Goal: Entertainment & Leisure: Consume media (video, audio)

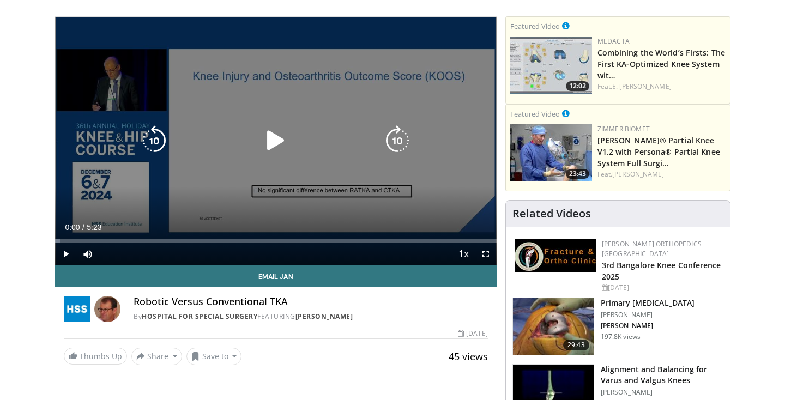
scroll to position [68, 0]
click at [278, 140] on icon "Video Player" at bounding box center [276, 140] width 31 height 31
click at [398, 139] on icon "Video Player" at bounding box center [397, 140] width 31 height 31
click at [398, 142] on icon "Video Player" at bounding box center [397, 140] width 31 height 31
click at [399, 140] on icon "Video Player" at bounding box center [397, 140] width 31 height 31
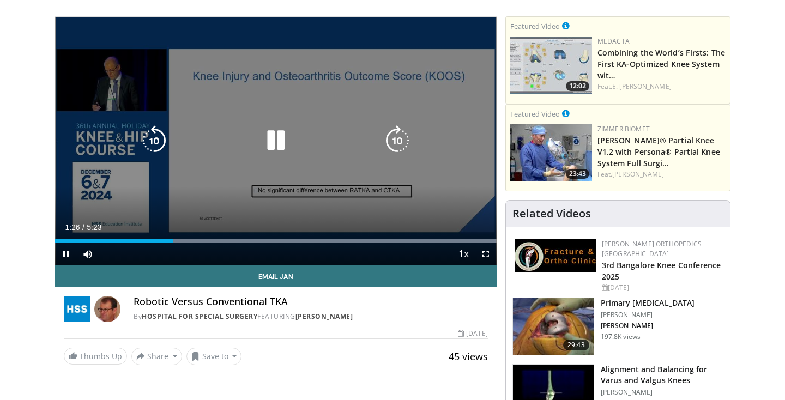
click at [397, 140] on icon "Video Player" at bounding box center [397, 140] width 31 height 31
click at [396, 146] on icon "Video Player" at bounding box center [397, 140] width 31 height 31
click at [394, 143] on icon "Video Player" at bounding box center [397, 140] width 31 height 31
click at [396, 142] on icon "Video Player" at bounding box center [397, 140] width 31 height 31
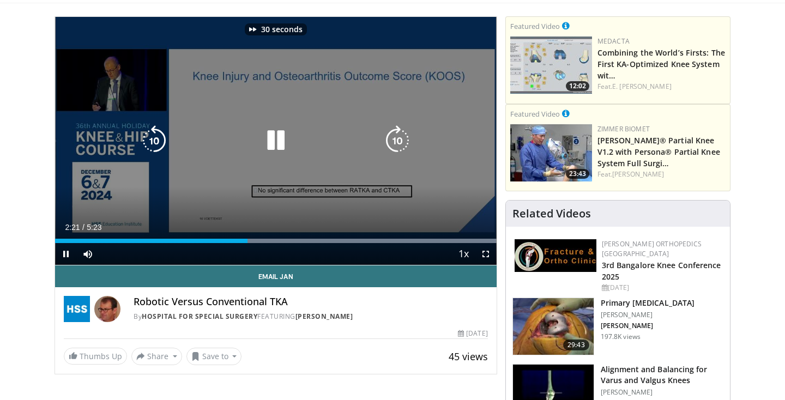
click at [396, 142] on icon "Video Player" at bounding box center [397, 140] width 31 height 31
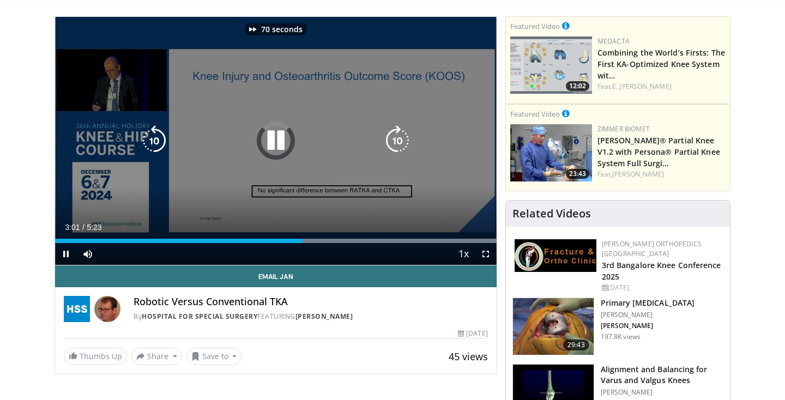
click at [396, 142] on icon "Video Player" at bounding box center [397, 140] width 31 height 31
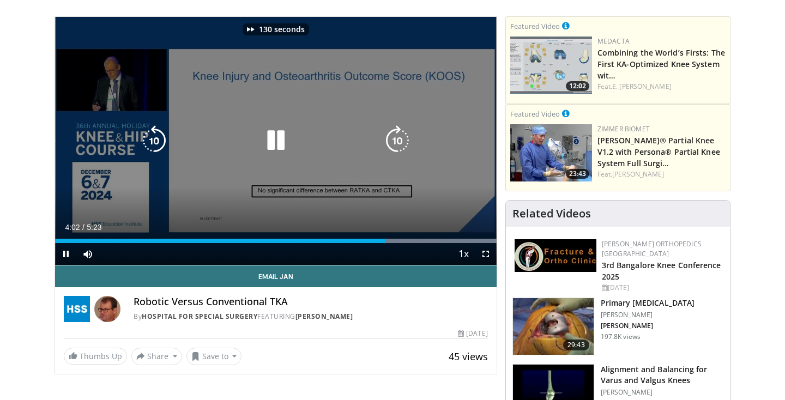
click at [396, 142] on icon "Video Player" at bounding box center [397, 140] width 31 height 31
click at [399, 144] on icon "Video Player" at bounding box center [397, 140] width 31 height 31
click at [400, 148] on icon "Video Player" at bounding box center [397, 140] width 31 height 31
click at [400, 142] on icon "Video Player" at bounding box center [397, 140] width 31 height 31
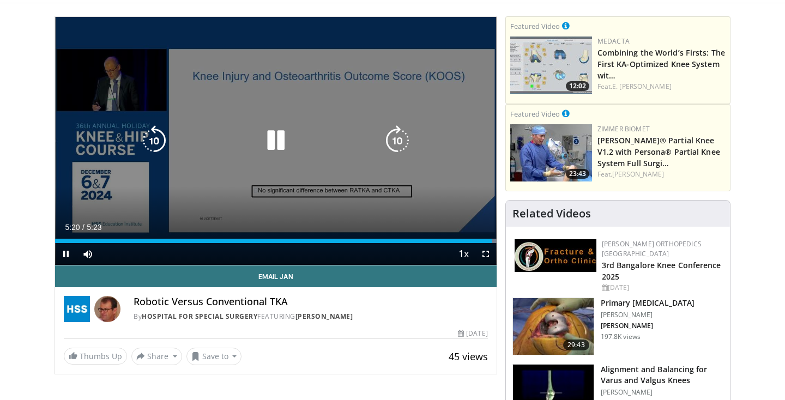
click at [281, 120] on div "20 seconds Tap to unmute" at bounding box center [276, 141] width 442 height 248
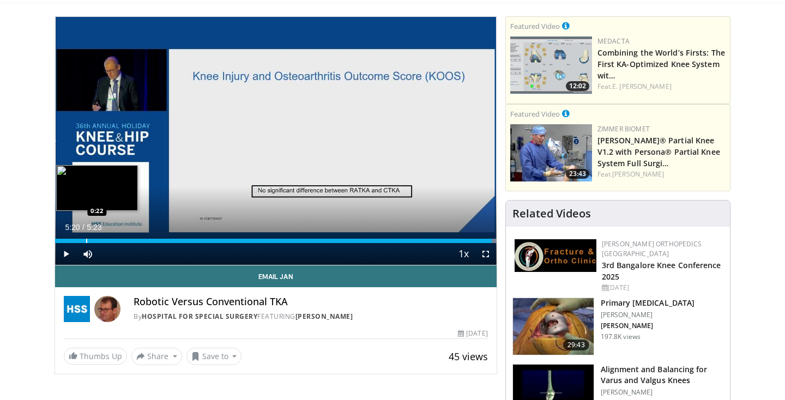
click at [86, 242] on div "Progress Bar" at bounding box center [86, 241] width 1 height 4
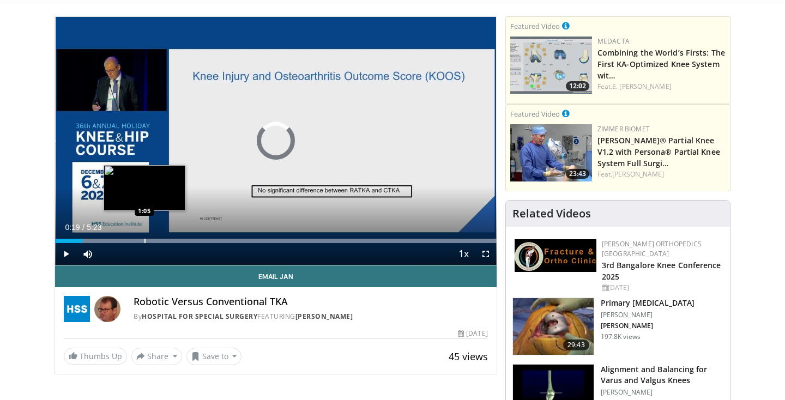
click at [144, 237] on div "Loaded : 99.97% 0:19 1:05" at bounding box center [276, 238] width 442 height 10
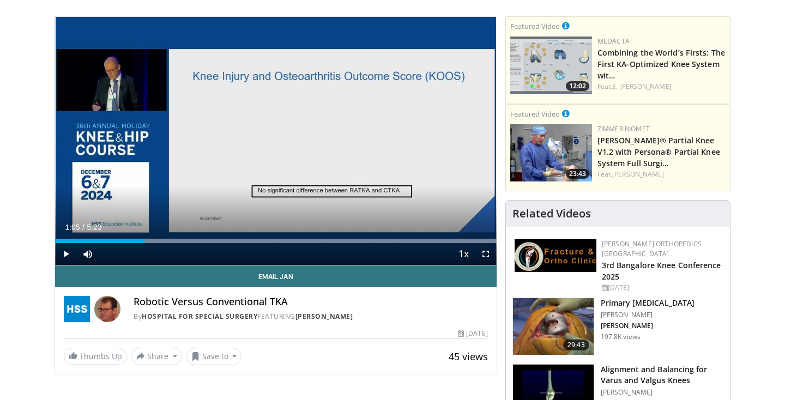
click at [62, 249] on span "Video Player" at bounding box center [66, 254] width 22 height 22
click at [67, 255] on span "Video Player" at bounding box center [66, 254] width 22 height 22
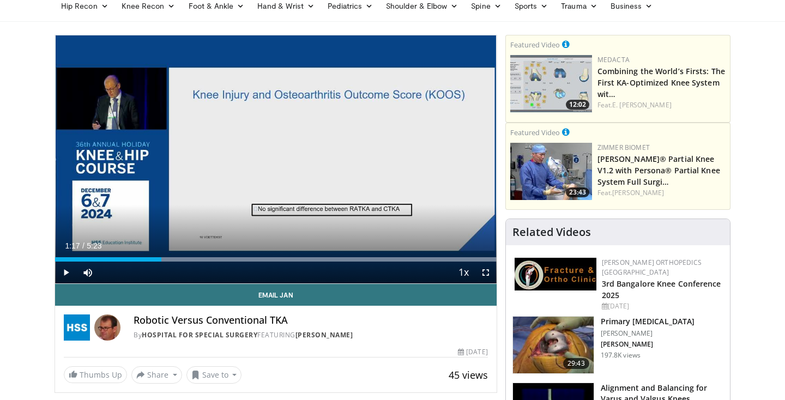
scroll to position [47, 0]
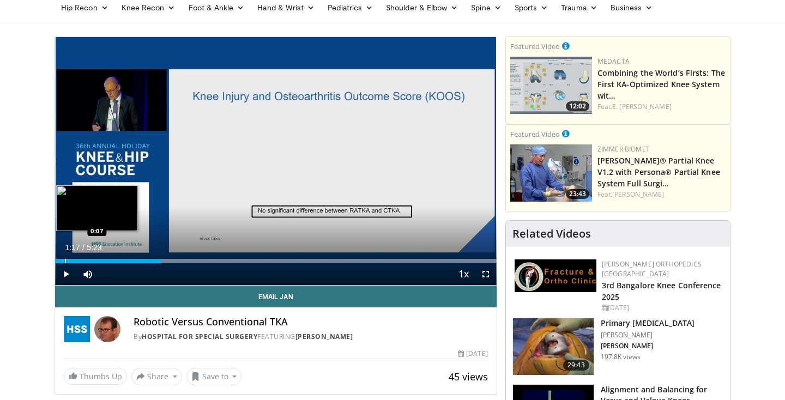
click at [65, 258] on div "Loaded : 99.97% 1:17 0:07" at bounding box center [276, 258] width 442 height 10
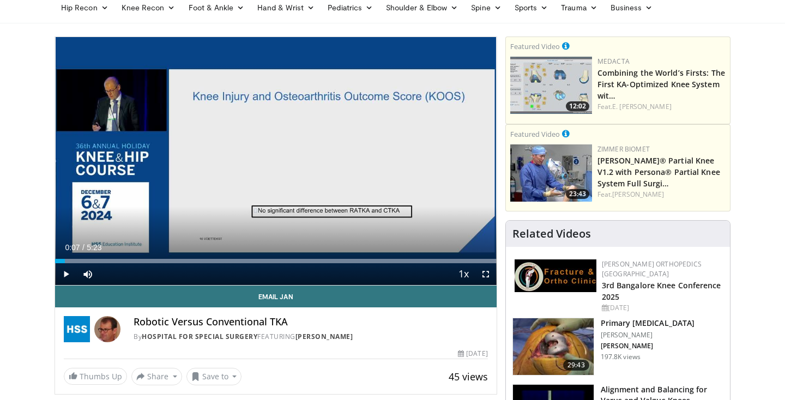
click at [64, 276] on span "Video Player" at bounding box center [66, 274] width 22 height 22
click at [67, 274] on span "Video Player" at bounding box center [66, 274] width 22 height 22
click at [70, 271] on span "Video Player" at bounding box center [66, 274] width 22 height 22
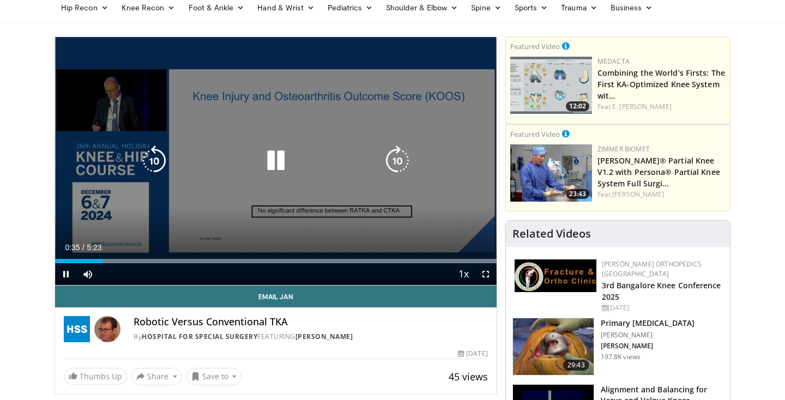
click at [272, 160] on icon "Video Player" at bounding box center [276, 161] width 31 height 31
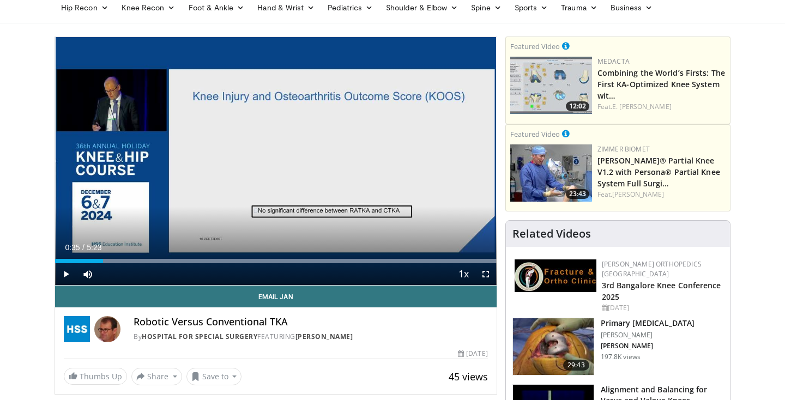
click at [71, 272] on span "Video Player" at bounding box center [66, 274] width 22 height 22
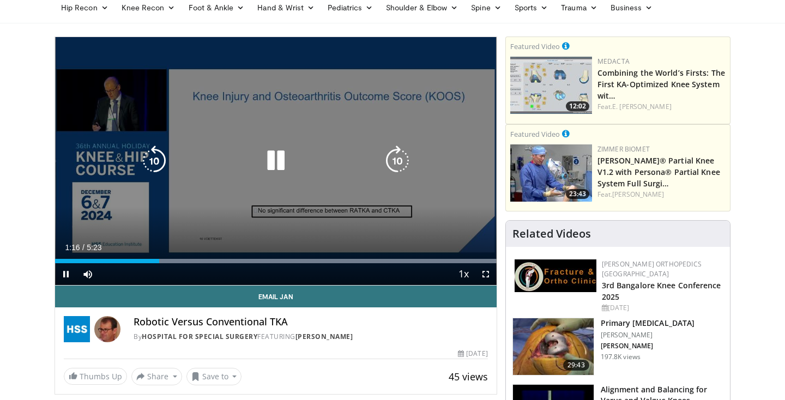
click at [276, 160] on icon "Video Player" at bounding box center [276, 161] width 31 height 31
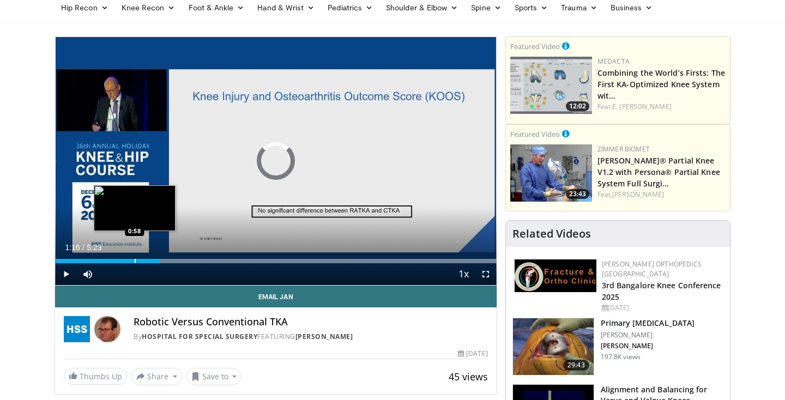
click at [135, 263] on div "Progress Bar" at bounding box center [135, 261] width 1 height 4
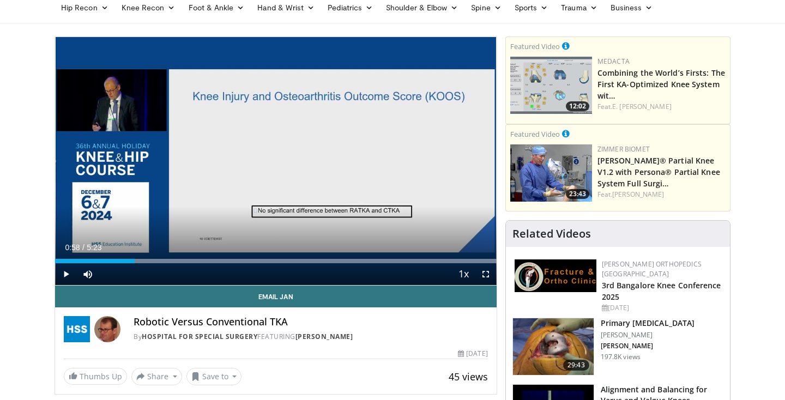
click at [57, 273] on span "Video Player" at bounding box center [66, 274] width 22 height 22
click at [64, 274] on span "Video Player" at bounding box center [66, 274] width 22 height 22
click at [487, 276] on span "Video Player" at bounding box center [486, 274] width 22 height 22
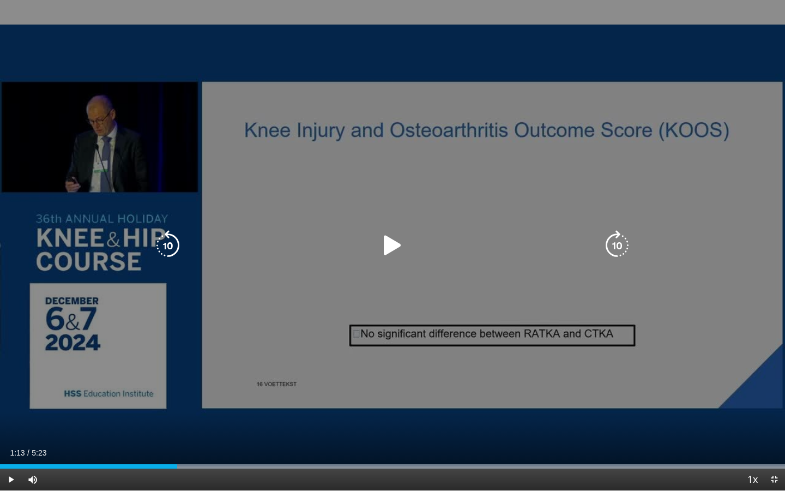
click at [299, 400] on div "20 seconds Tap to unmute" at bounding box center [392, 245] width 785 height 490
click at [392, 240] on icon "Video Player" at bounding box center [392, 245] width 31 height 31
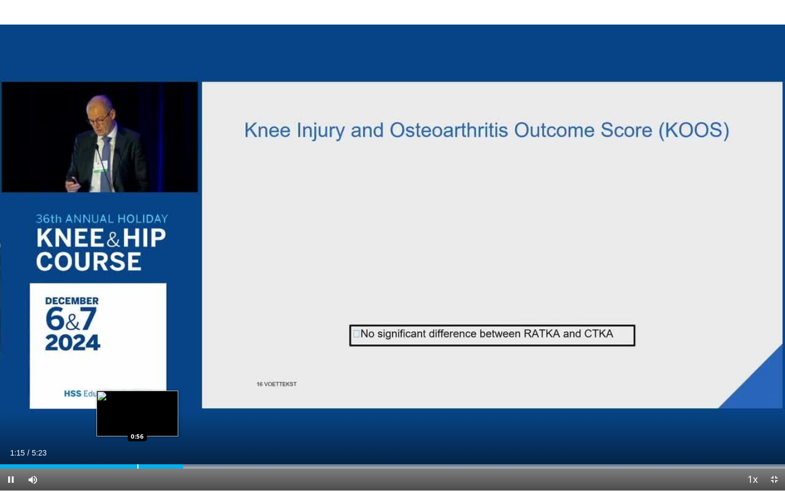
click at [138, 400] on div "Progress Bar" at bounding box center [137, 466] width 1 height 4
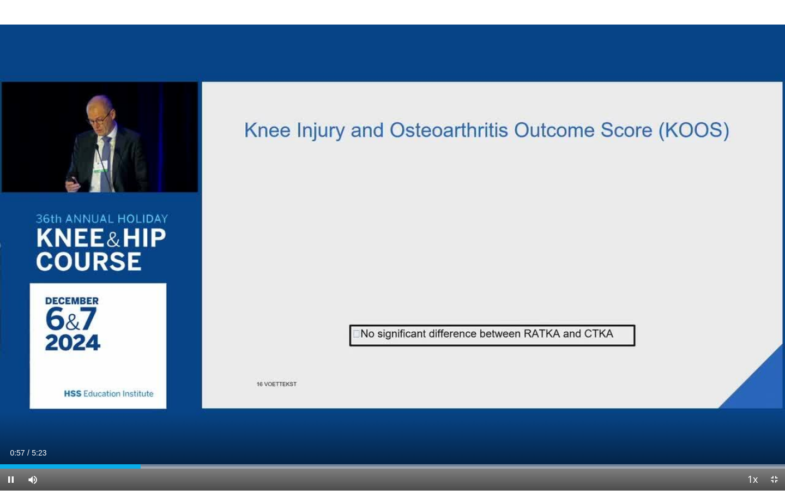
click at [11, 400] on span "Video Player" at bounding box center [11, 479] width 22 height 22
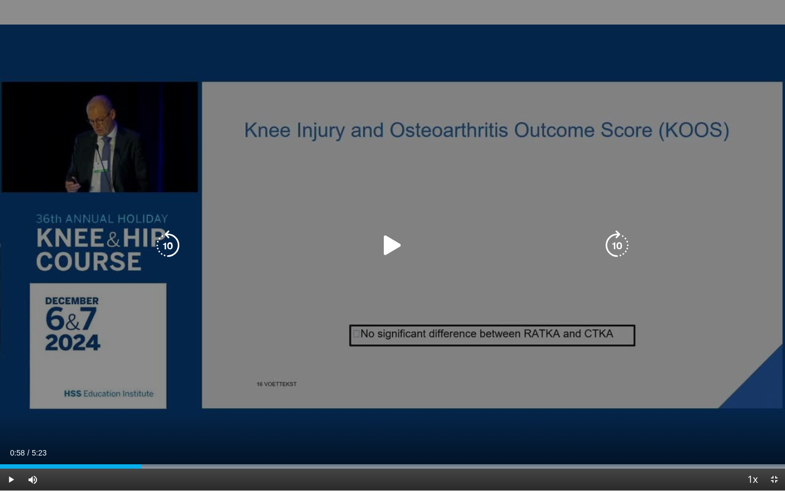
click at [115, 73] on div "20 seconds Tap to unmute" at bounding box center [392, 245] width 785 height 490
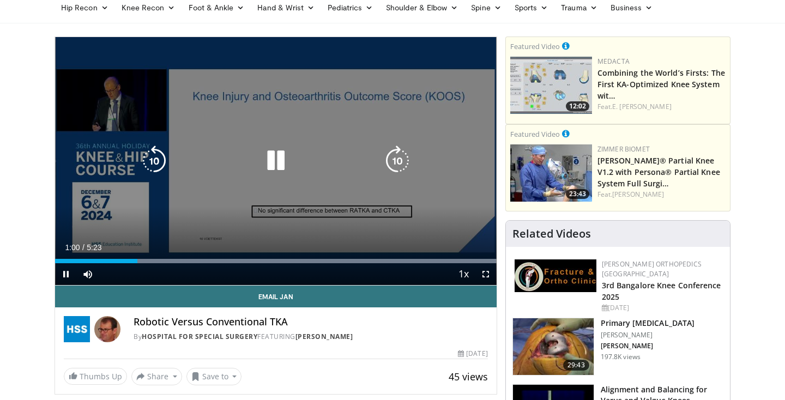
click at [272, 158] on icon "Video Player" at bounding box center [276, 161] width 31 height 31
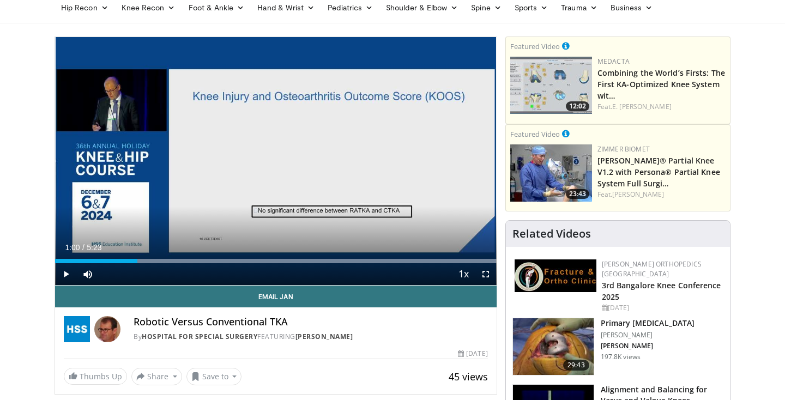
click at [68, 273] on span "Video Player" at bounding box center [66, 274] width 22 height 22
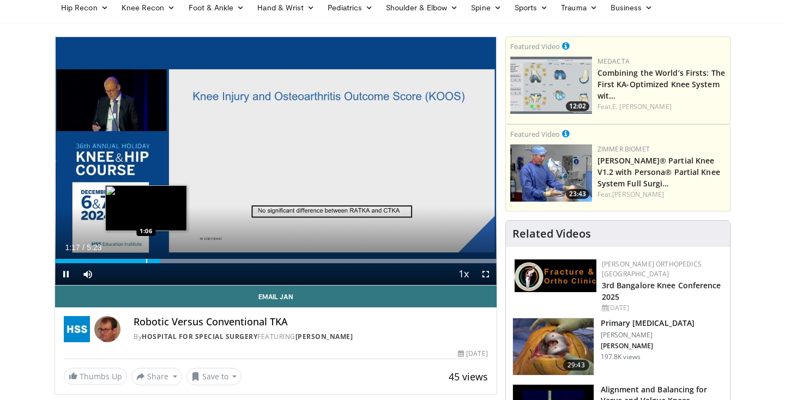
click at [146, 262] on div "Loaded : 99.97% 1:17 1:06" at bounding box center [276, 261] width 442 height 4
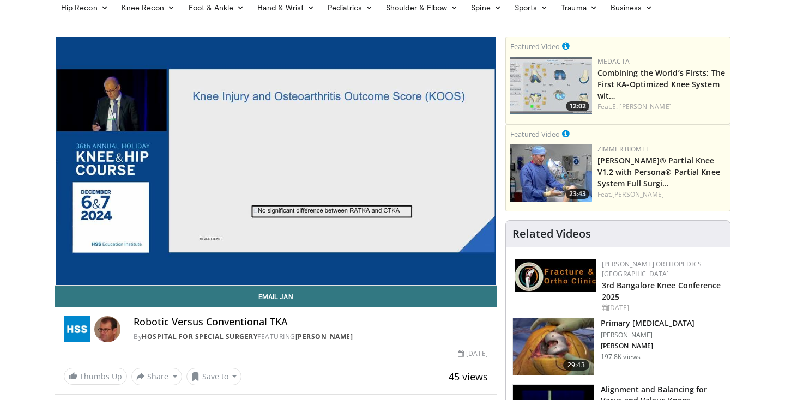
click at [66, 275] on div "20 seconds Tap to unmute" at bounding box center [276, 161] width 442 height 248
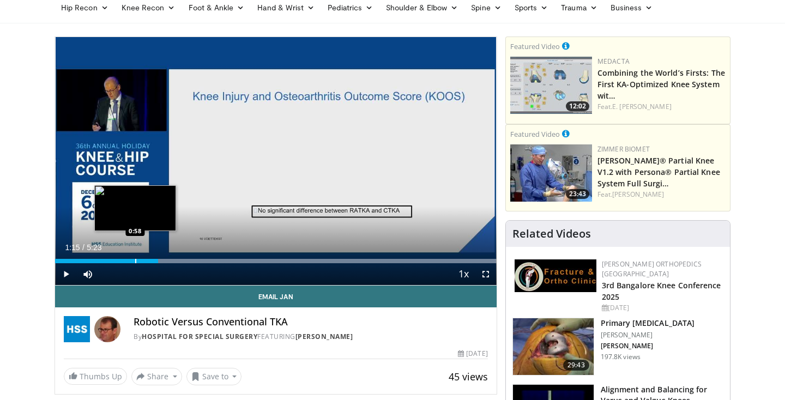
click at [136, 261] on div "Progress Bar" at bounding box center [135, 261] width 1 height 4
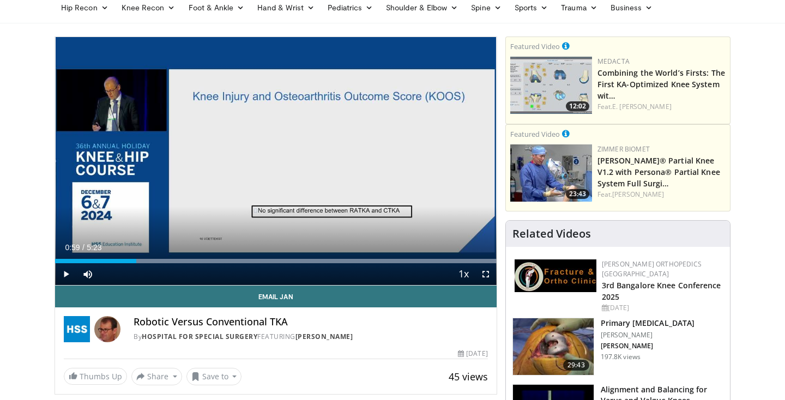
click at [64, 276] on span "Video Player" at bounding box center [66, 274] width 22 height 22
click at [67, 275] on span "Video Player" at bounding box center [66, 274] width 22 height 22
click at [64, 273] on span "Video Player" at bounding box center [66, 274] width 22 height 22
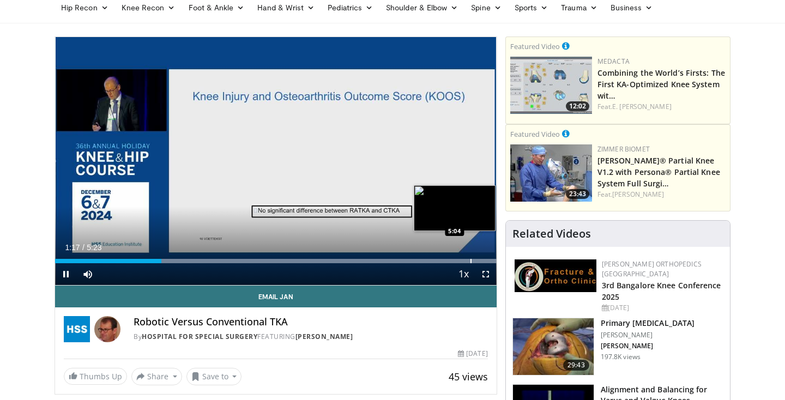
click at [471, 260] on div "Progress Bar" at bounding box center [471, 261] width 1 height 4
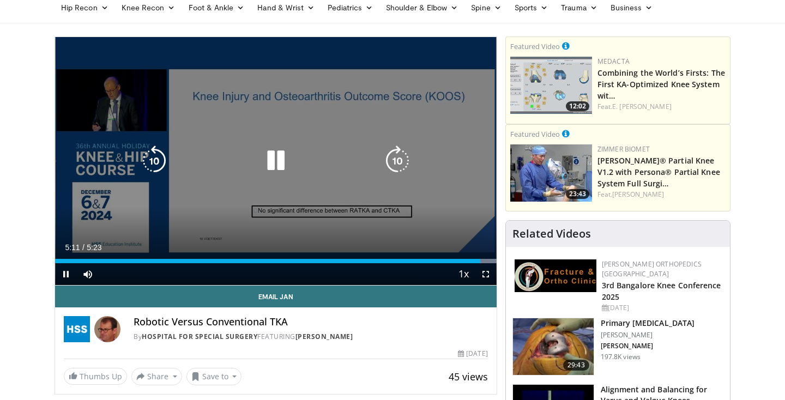
click at [261, 132] on div "20 seconds Tap to unmute" at bounding box center [276, 161] width 442 height 248
click at [285, 163] on icon "Video Player" at bounding box center [276, 161] width 31 height 31
click at [286, 153] on icon "Video Player" at bounding box center [276, 161] width 31 height 31
